Goal: Transaction & Acquisition: Download file/media

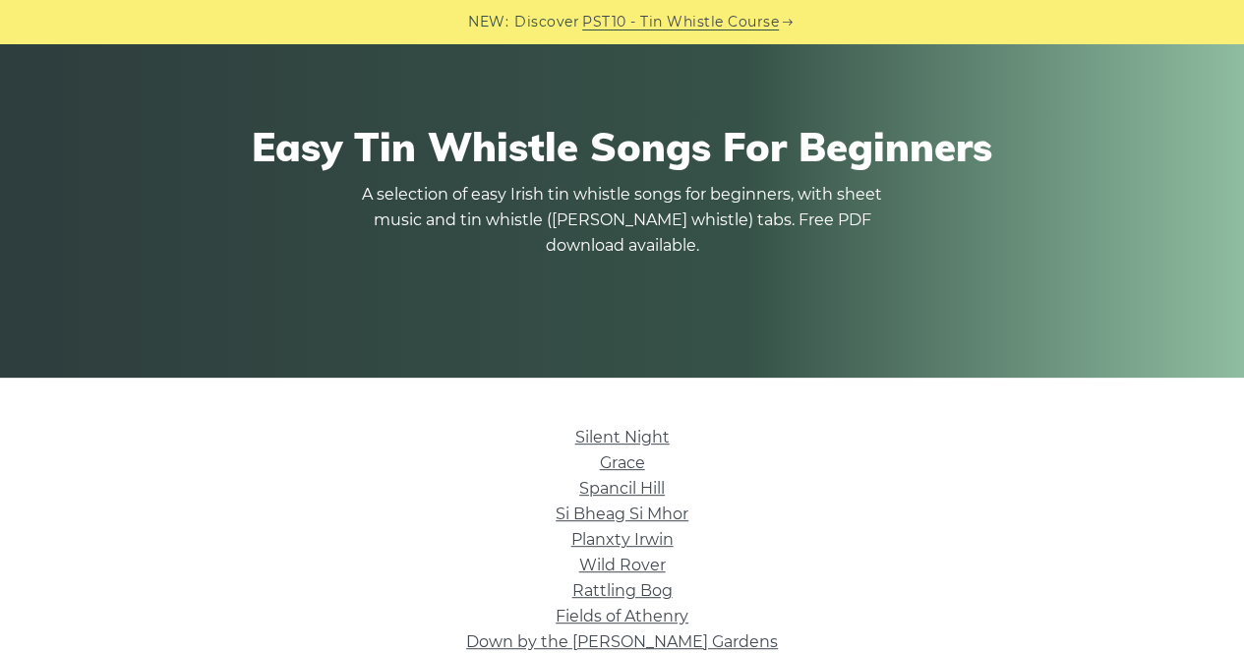
scroll to position [157, 0]
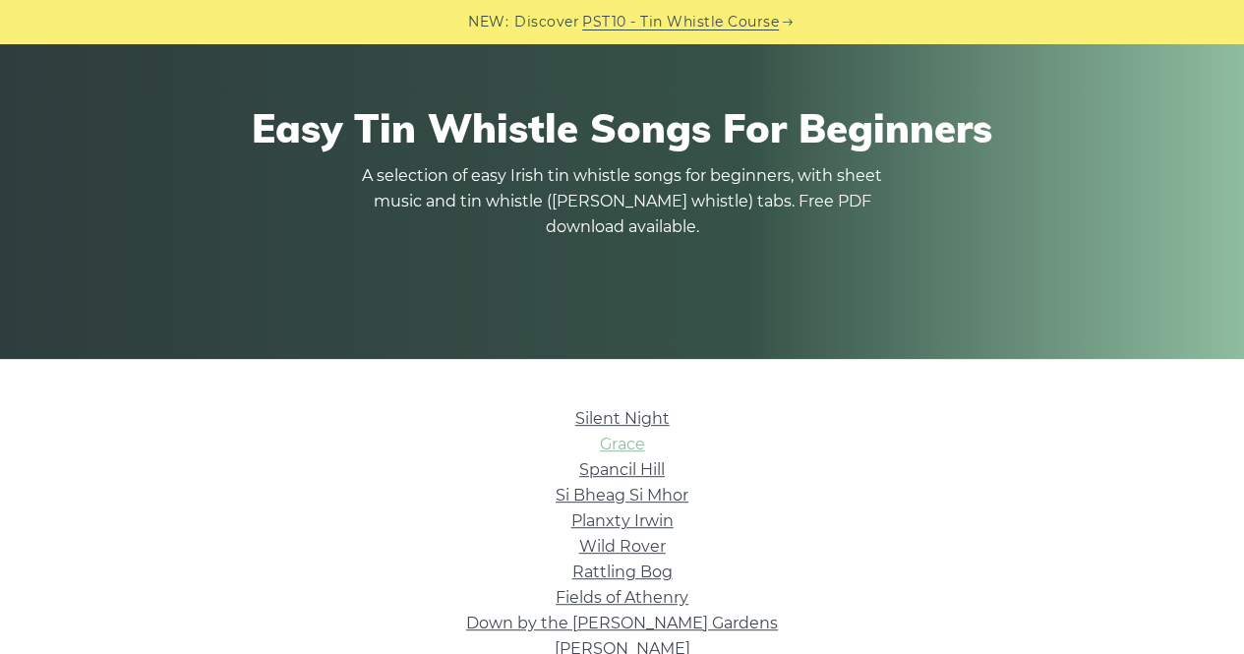
click at [613, 449] on link "Grace" at bounding box center [622, 444] width 45 height 19
click at [654, 571] on link "Rattling Bog" at bounding box center [622, 571] width 100 height 19
click at [663, 595] on link "Fields of Athenry" at bounding box center [622, 597] width 133 height 19
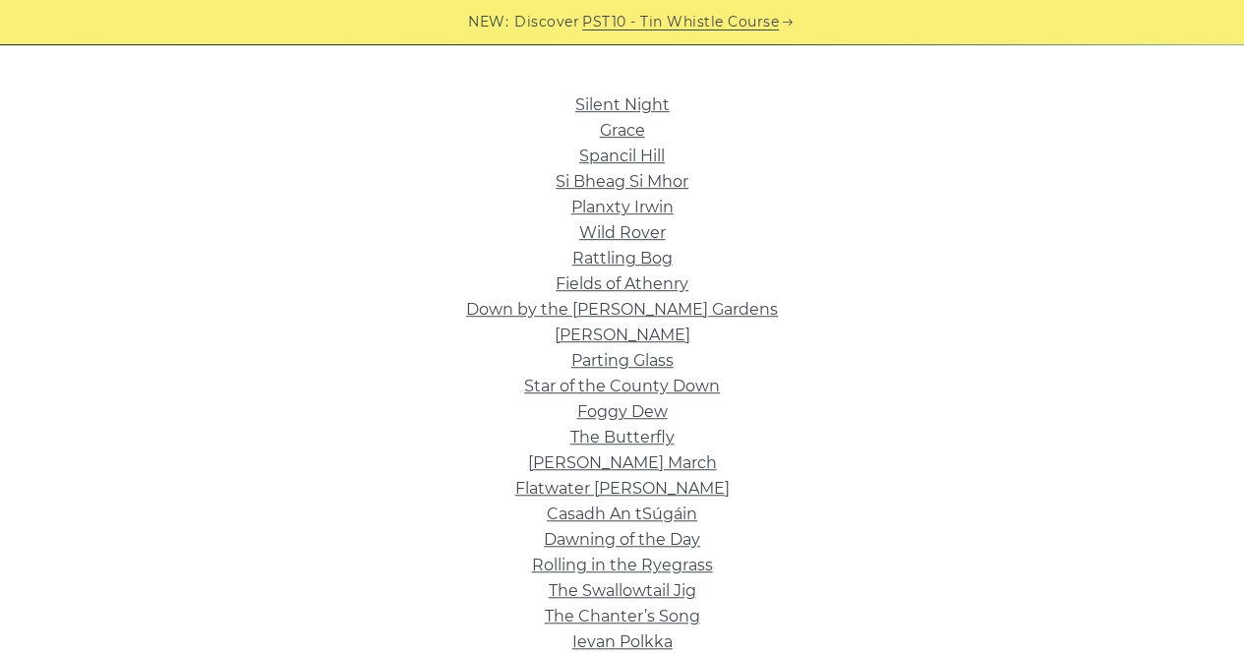
scroll to position [472, 0]
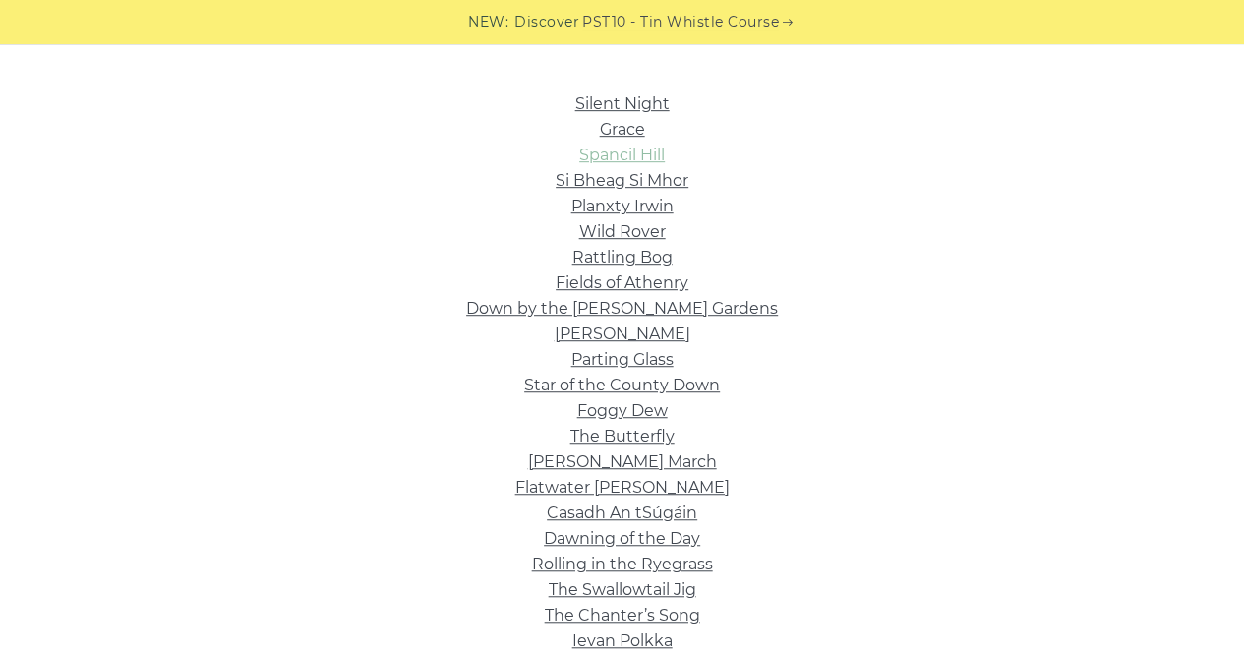
click at [621, 160] on link "Spancil Hill" at bounding box center [622, 155] width 86 height 19
click at [641, 409] on link "Foggy Dew" at bounding box center [622, 410] width 90 height 19
click at [706, 387] on link "Star of the County Down" at bounding box center [622, 385] width 196 height 19
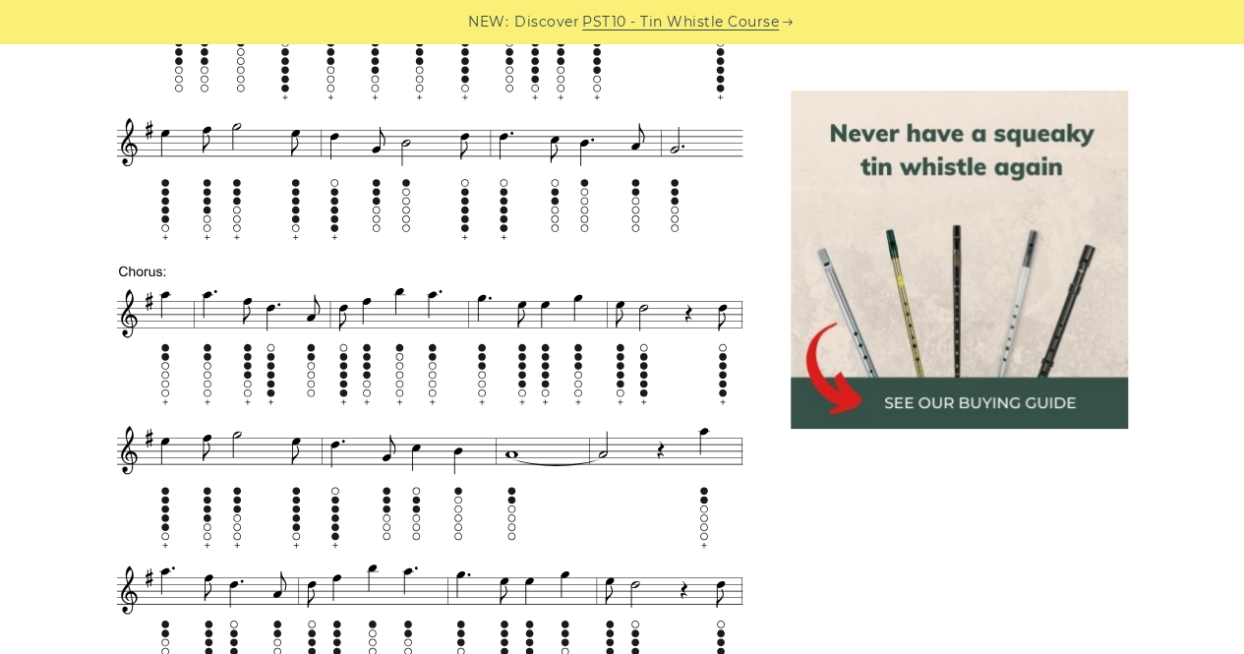
scroll to position [2862, 0]
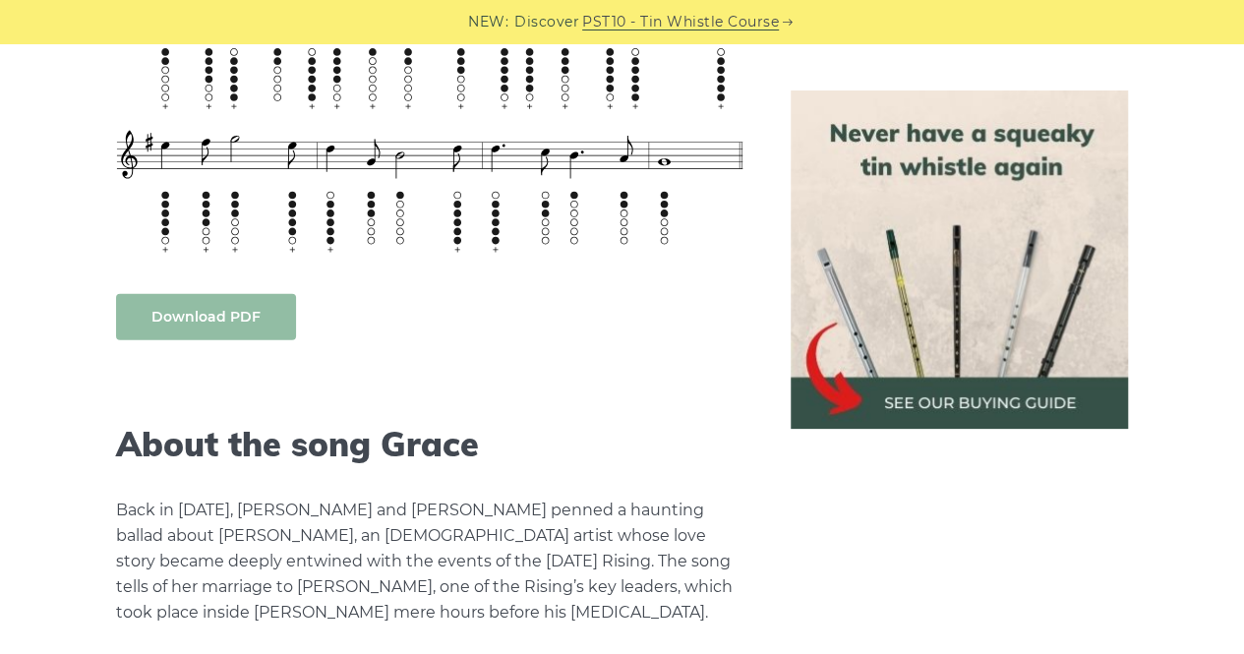
click at [216, 305] on link "Download PDF" at bounding box center [206, 317] width 180 height 46
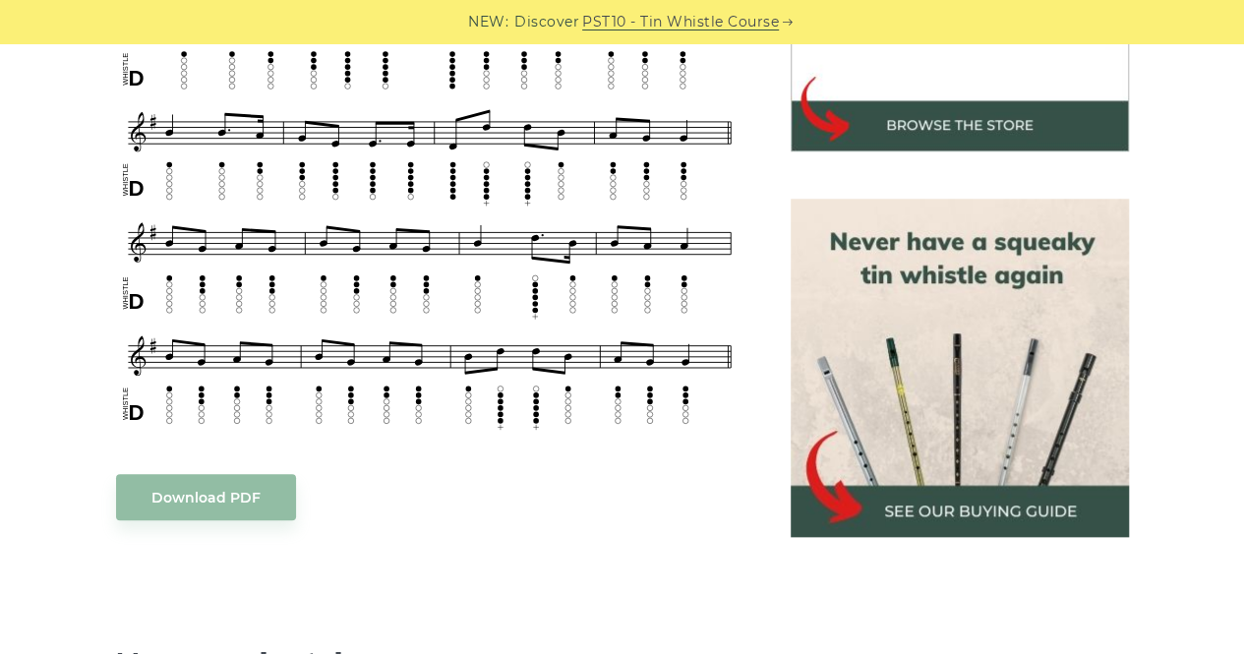
scroll to position [769, 0]
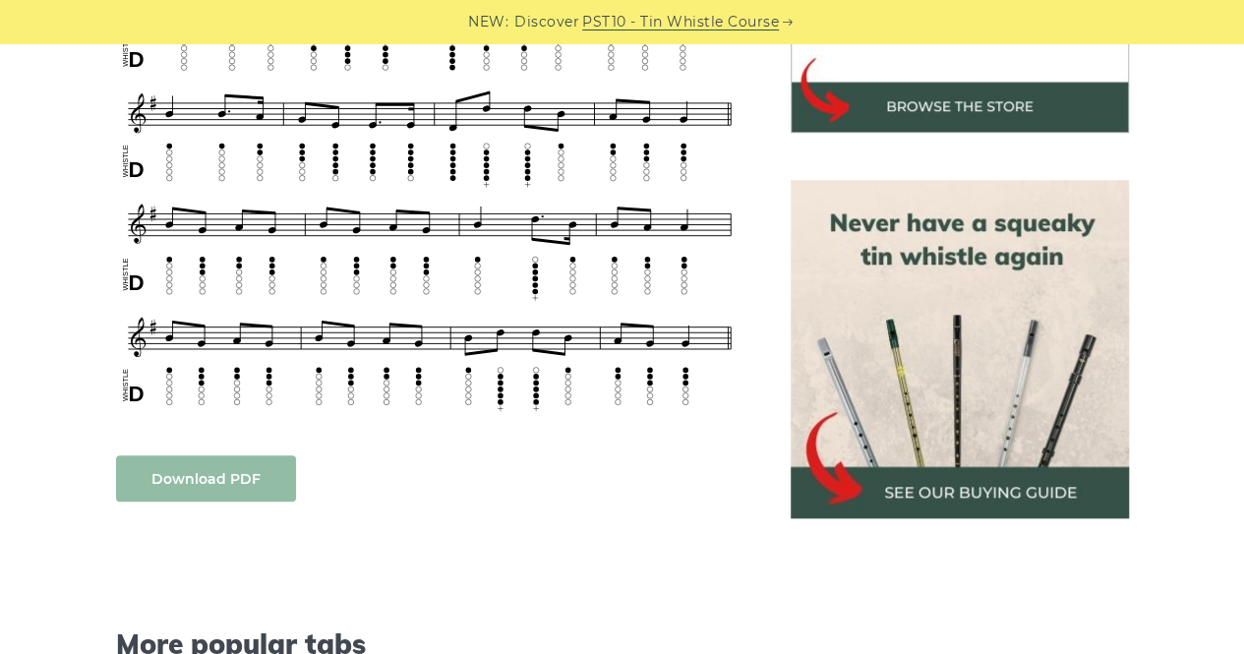
click at [232, 490] on link "Download PDF" at bounding box center [206, 478] width 180 height 46
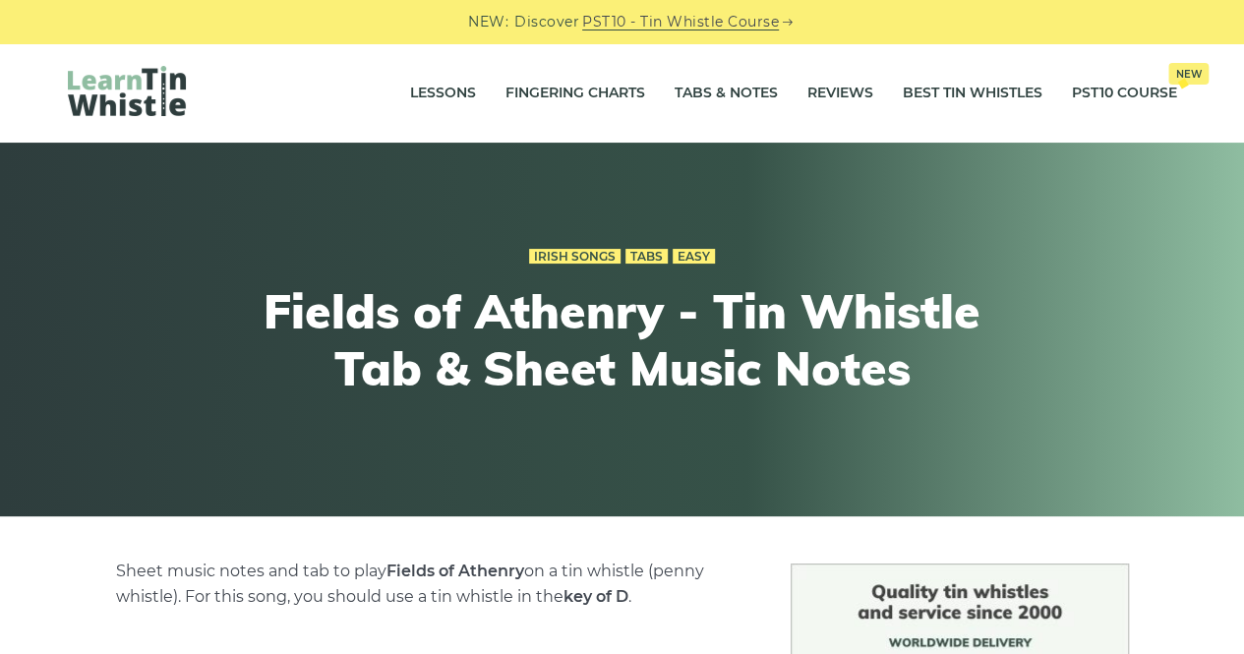
scroll to position [572, 0]
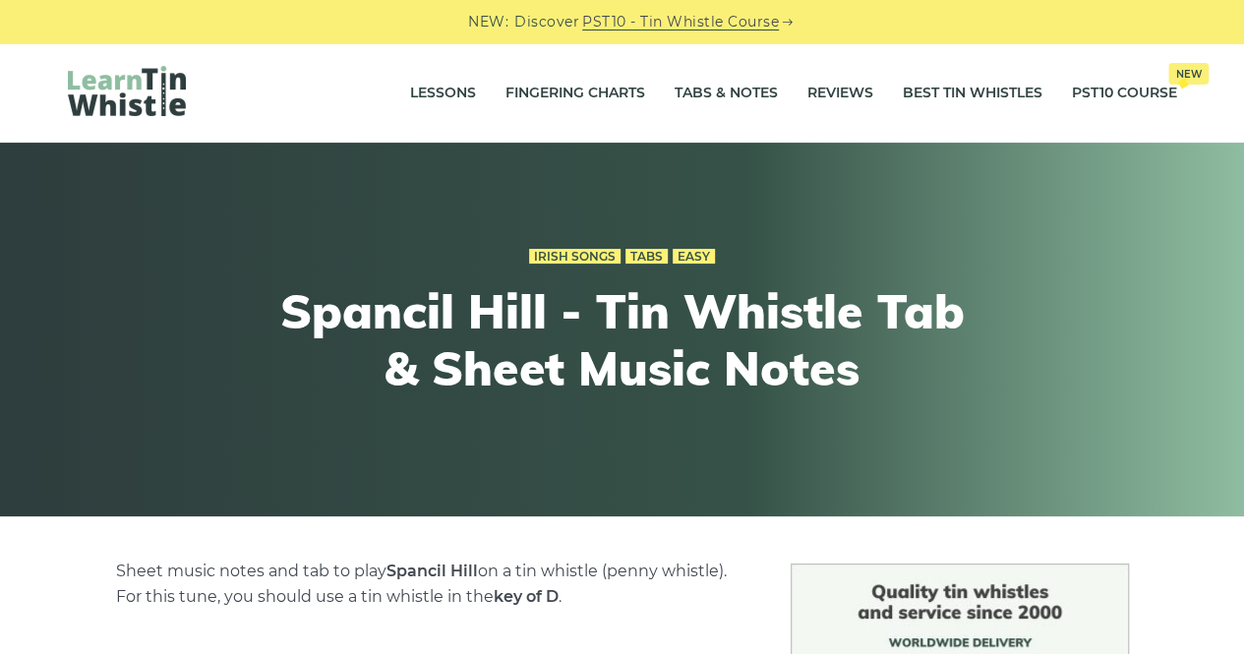
scroll to position [572, 0]
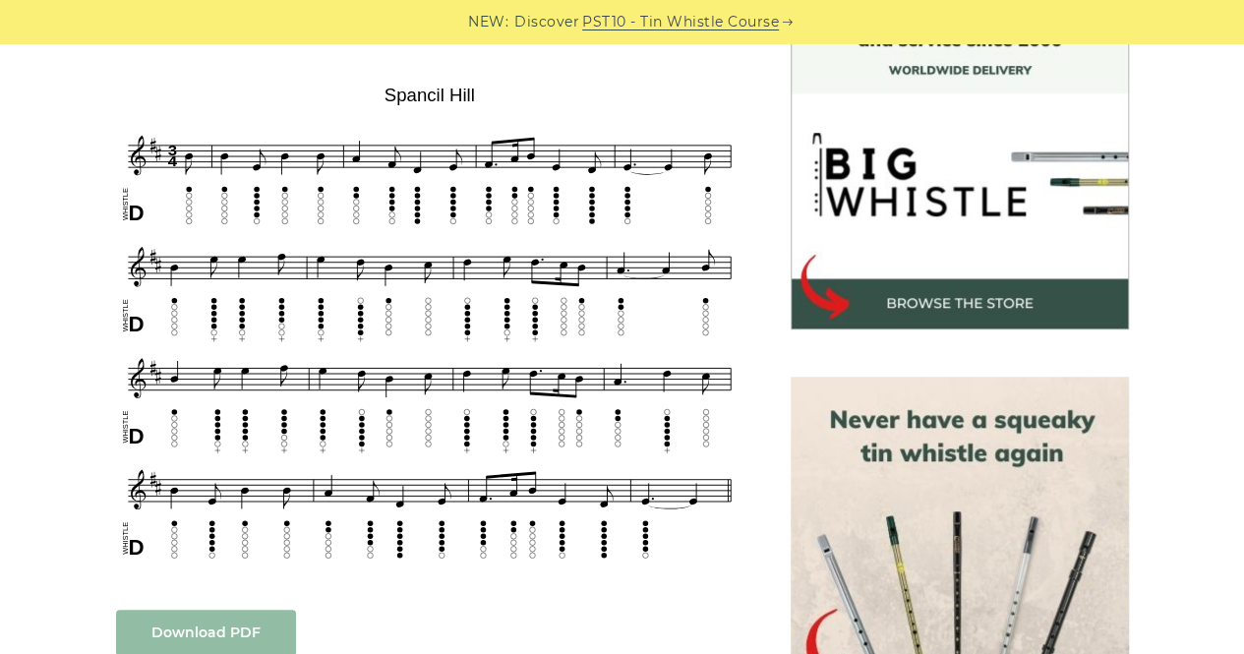
click at [216, 639] on link "Download PDF" at bounding box center [206, 633] width 180 height 46
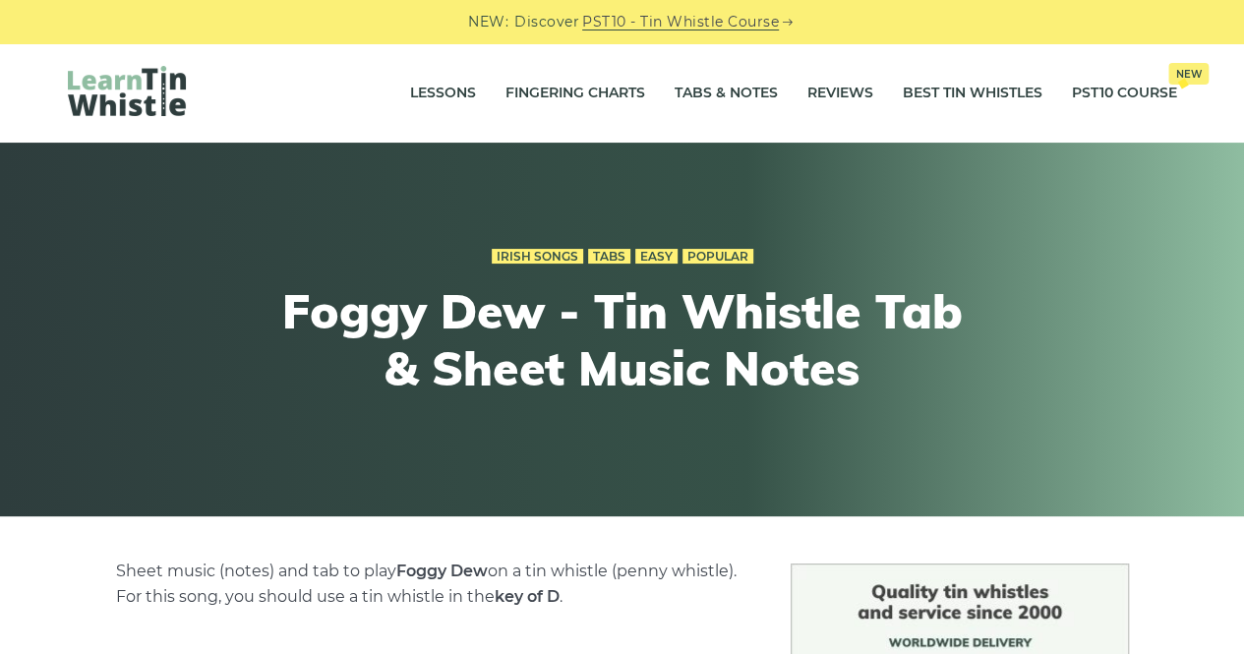
scroll to position [572, 0]
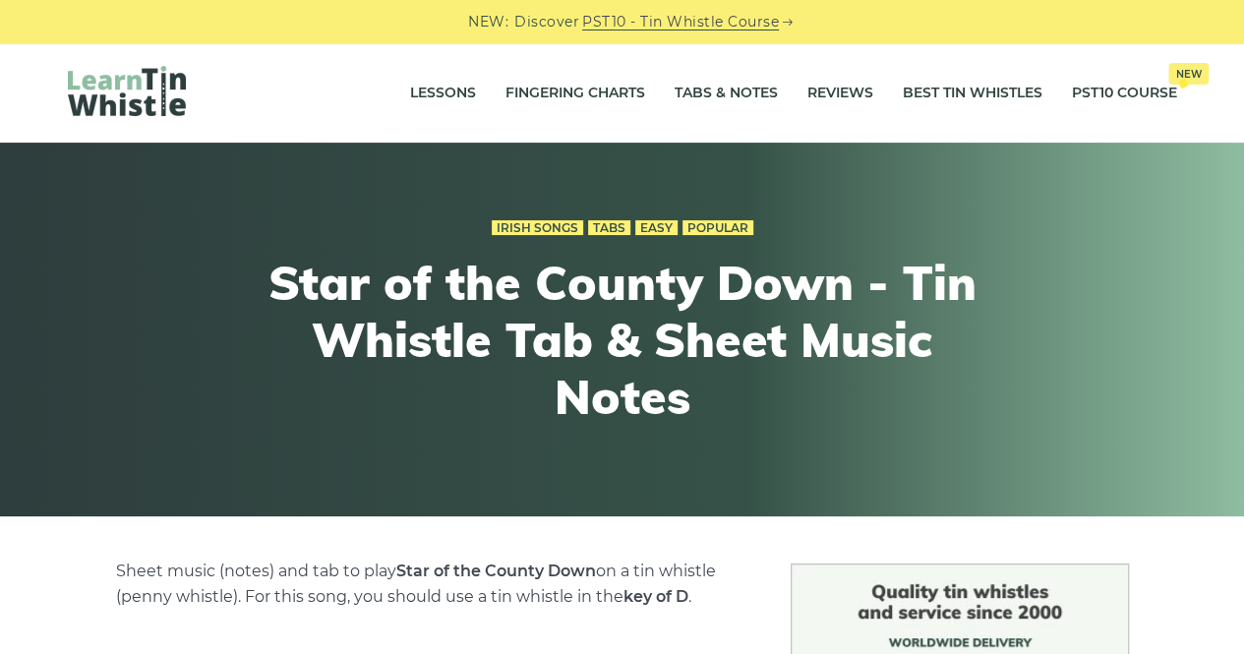
scroll to position [572, 0]
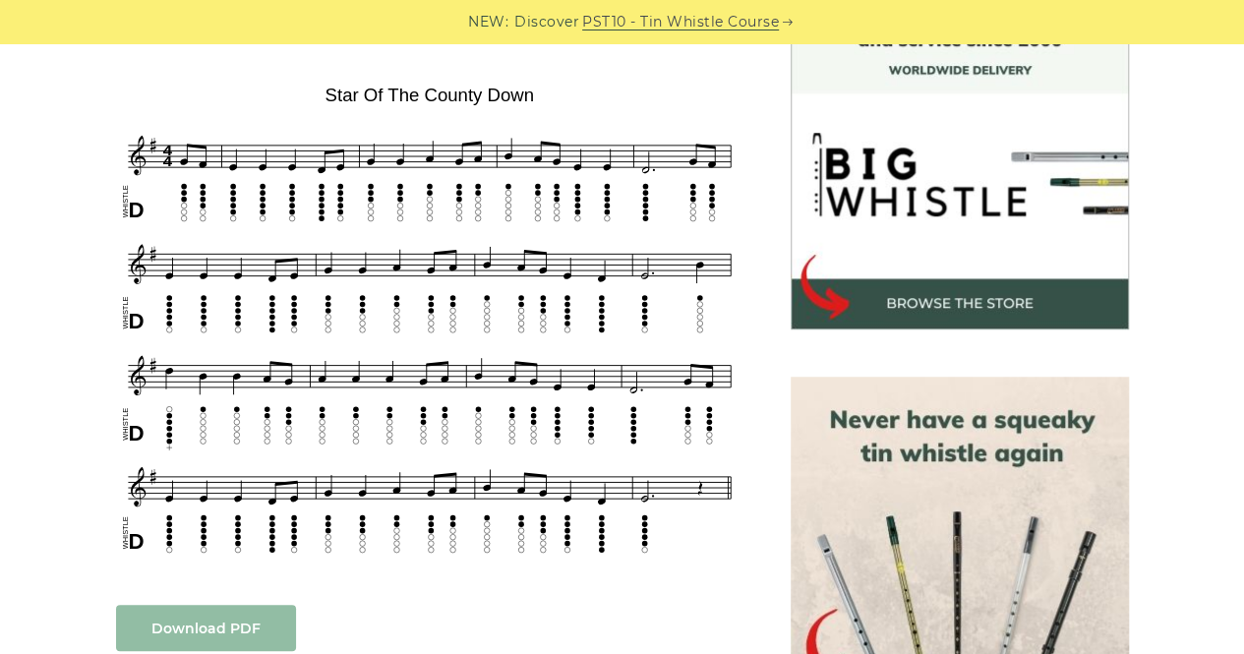
click at [206, 621] on link "Download PDF" at bounding box center [206, 628] width 180 height 46
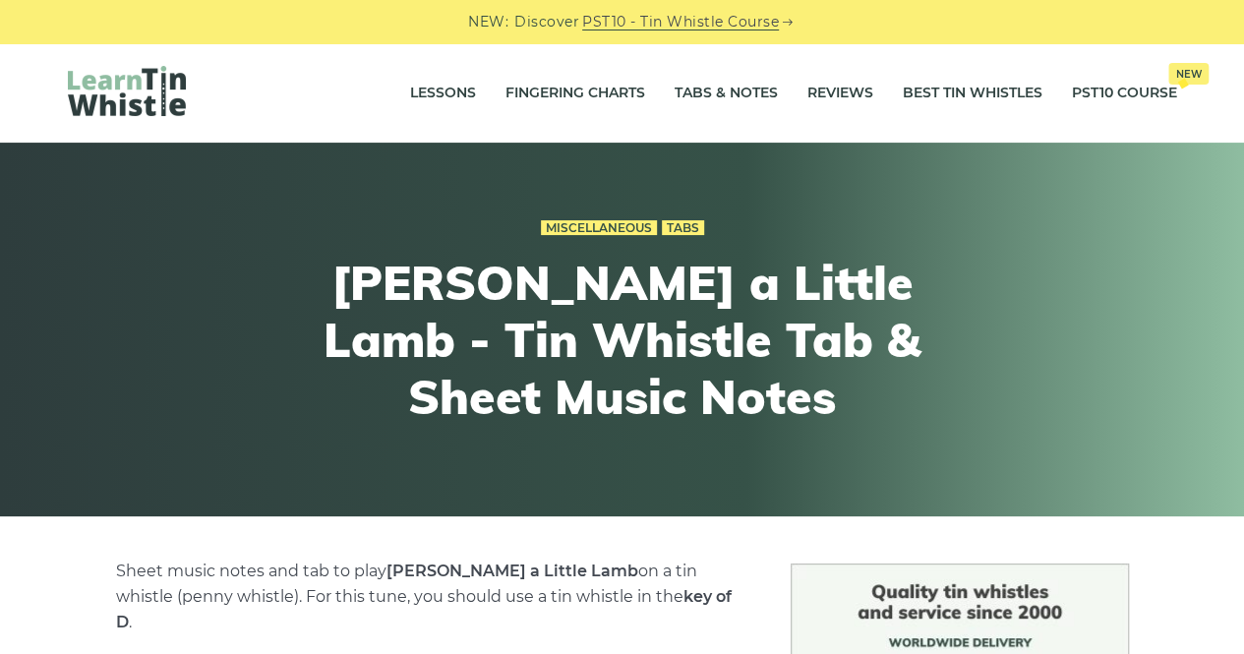
scroll to position [572, 0]
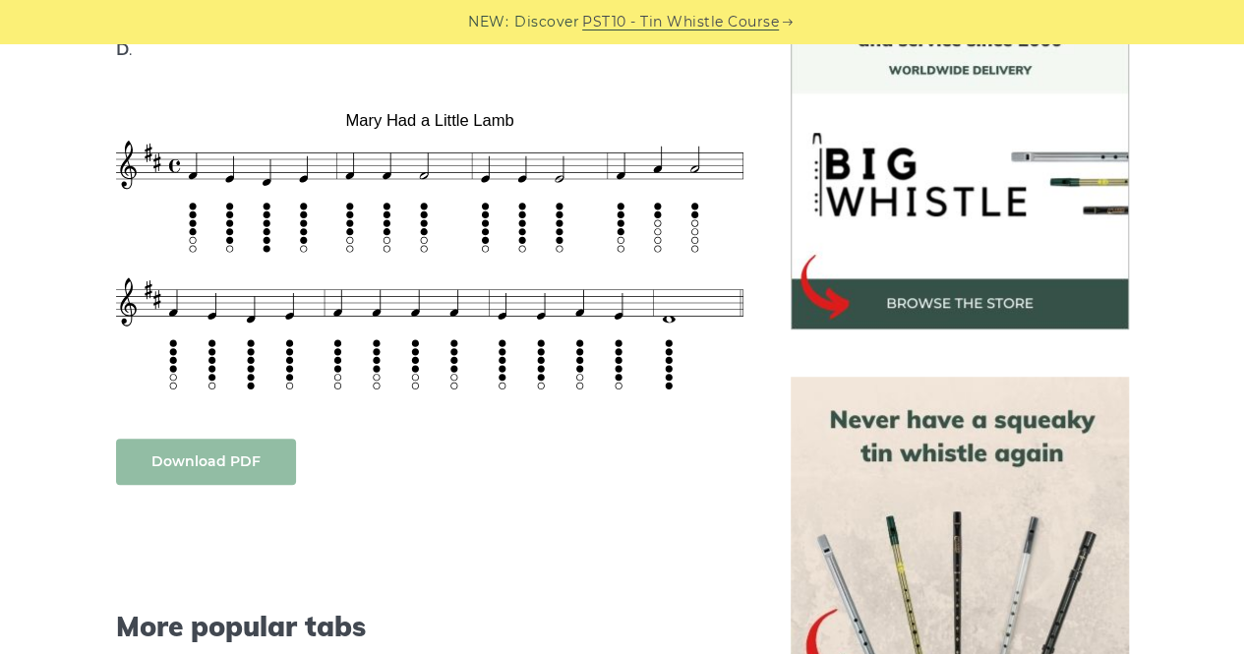
click at [250, 439] on link "Download PDF" at bounding box center [206, 462] width 180 height 46
